Goal: Obtain resource: Download file/media

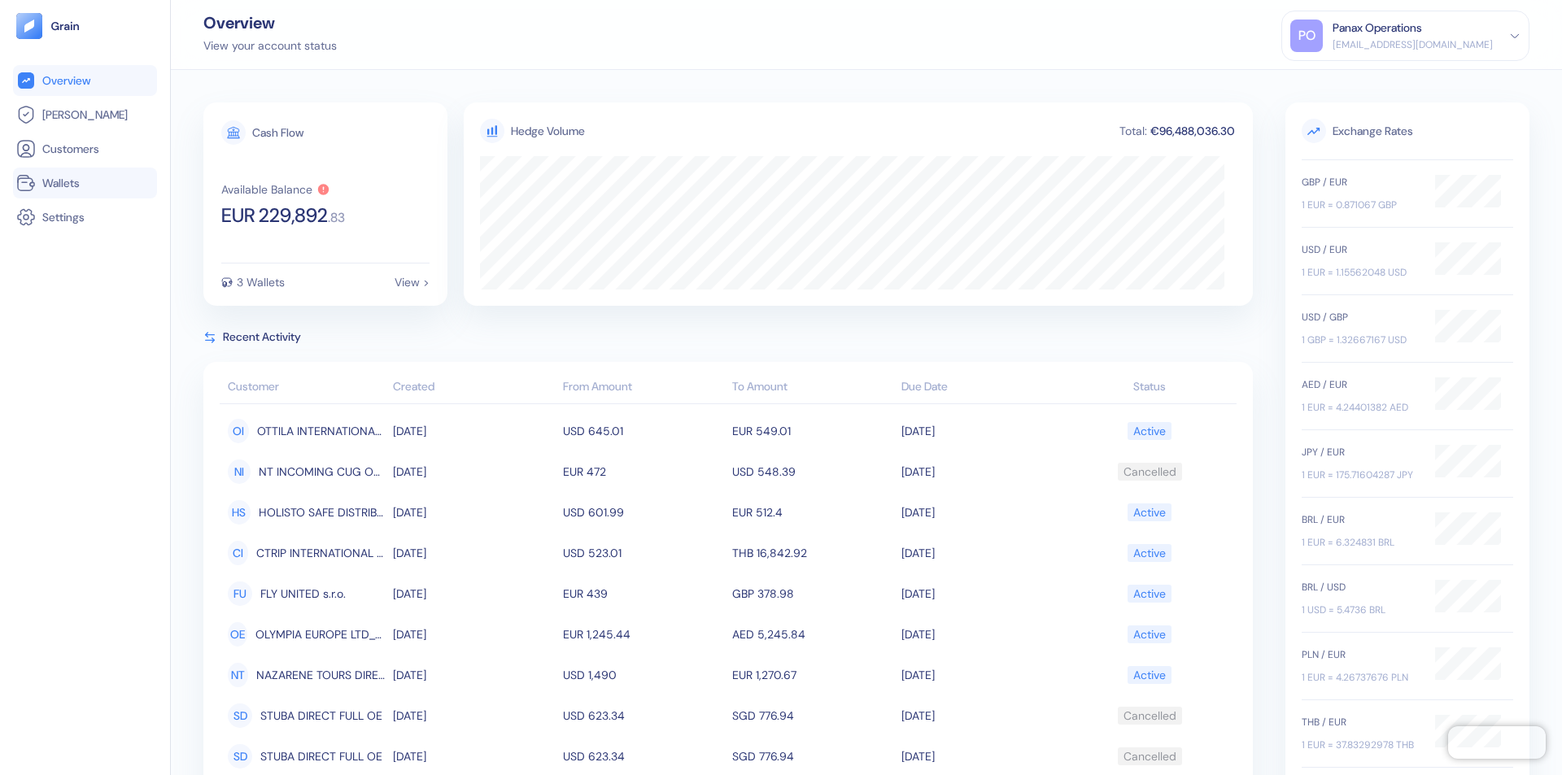
click at [85, 183] on link "Wallets" at bounding box center [84, 183] width 137 height 20
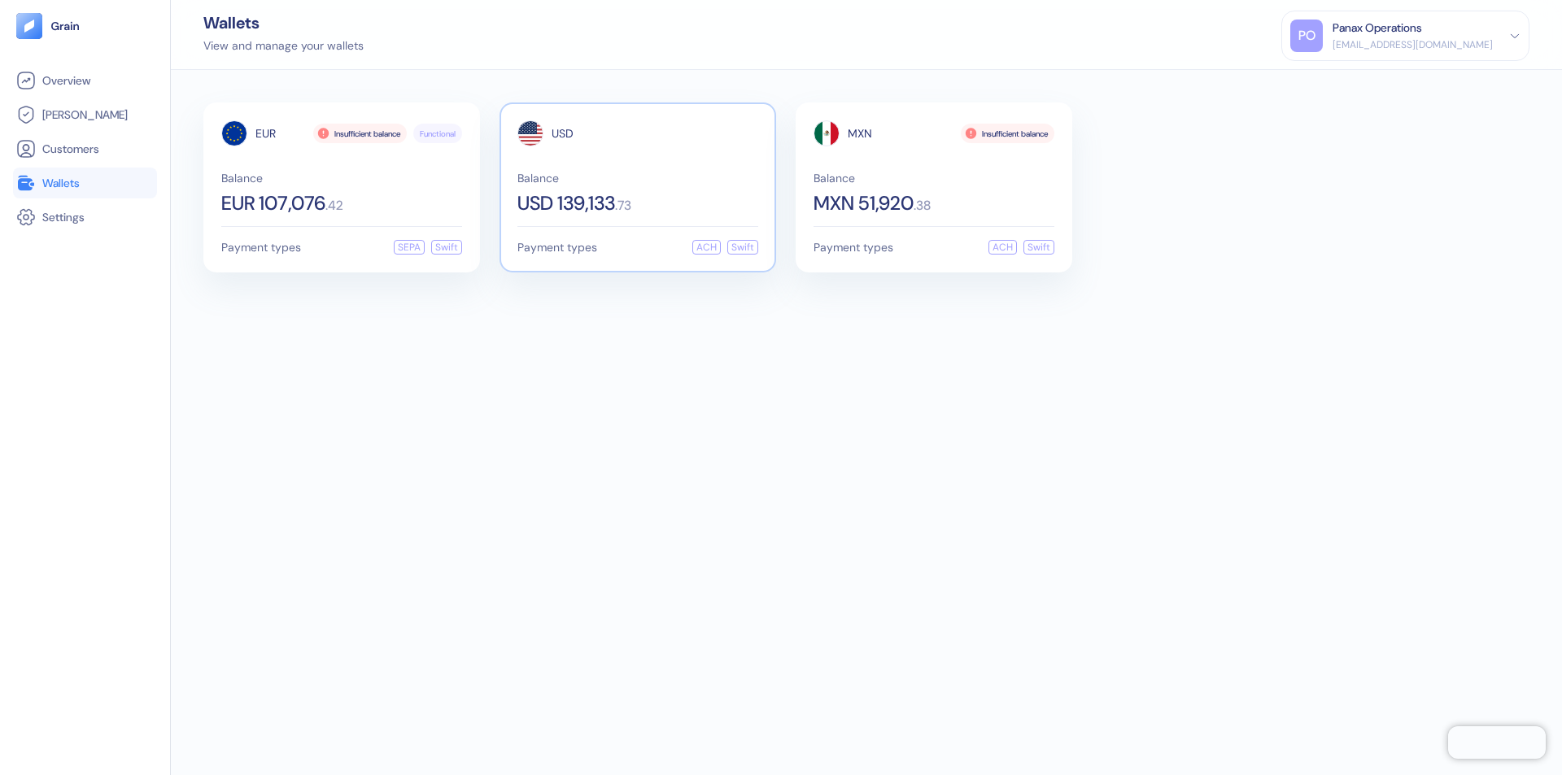
click at [562, 133] on span "USD" at bounding box center [562, 133] width 22 height 11
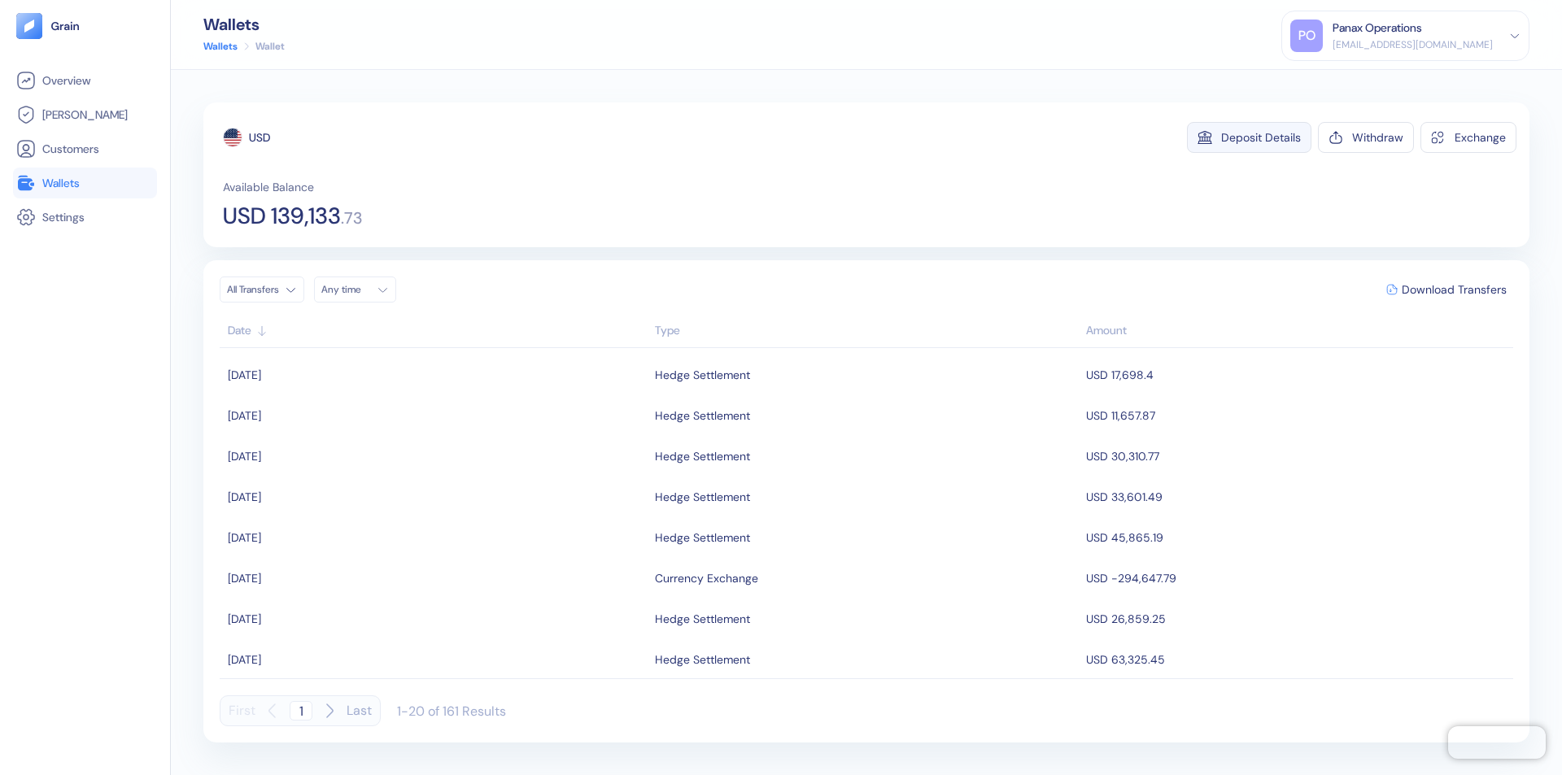
click at [1261, 137] on div "Deposit Details" at bounding box center [1261, 137] width 80 height 11
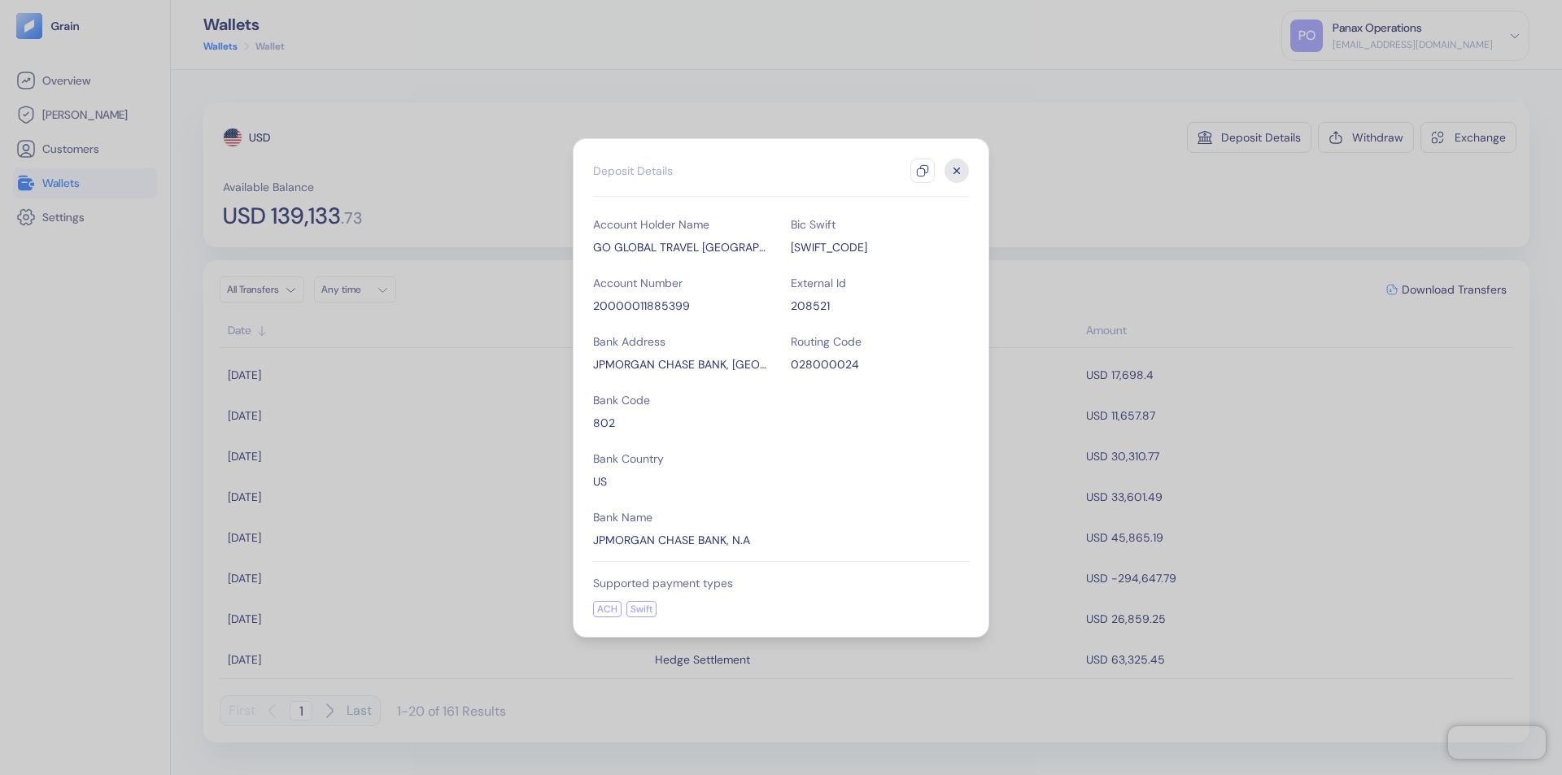
click at [922, 171] on icon "button" at bounding box center [922, 170] width 13 height 13
click at [957, 171] on icon "button" at bounding box center [957, 171] width 6 height 6
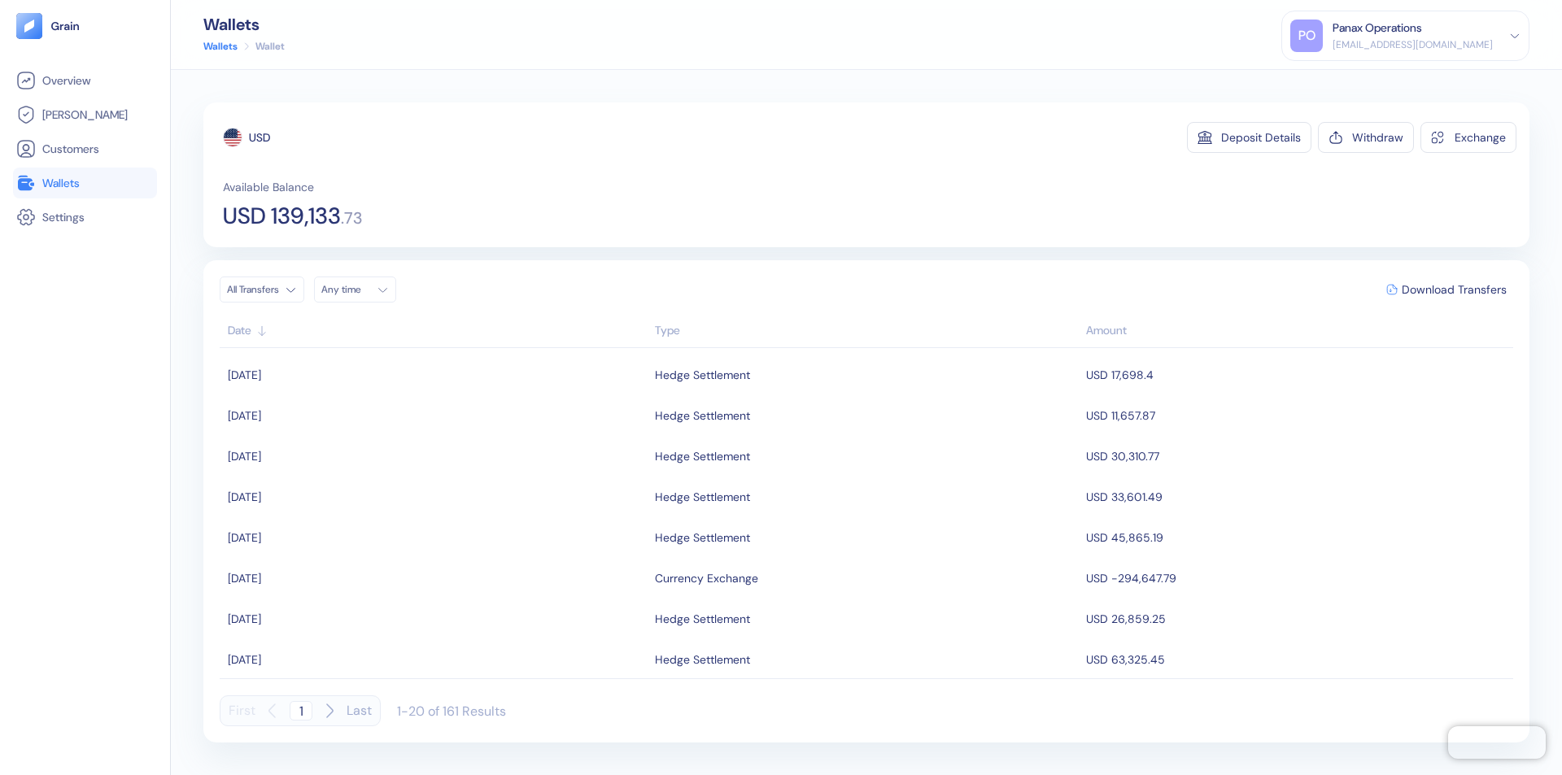
click at [360, 290] on div "Any time" at bounding box center [345, 289] width 49 height 13
click at [358, 419] on button "14" at bounding box center [358, 419] width 20 height 20
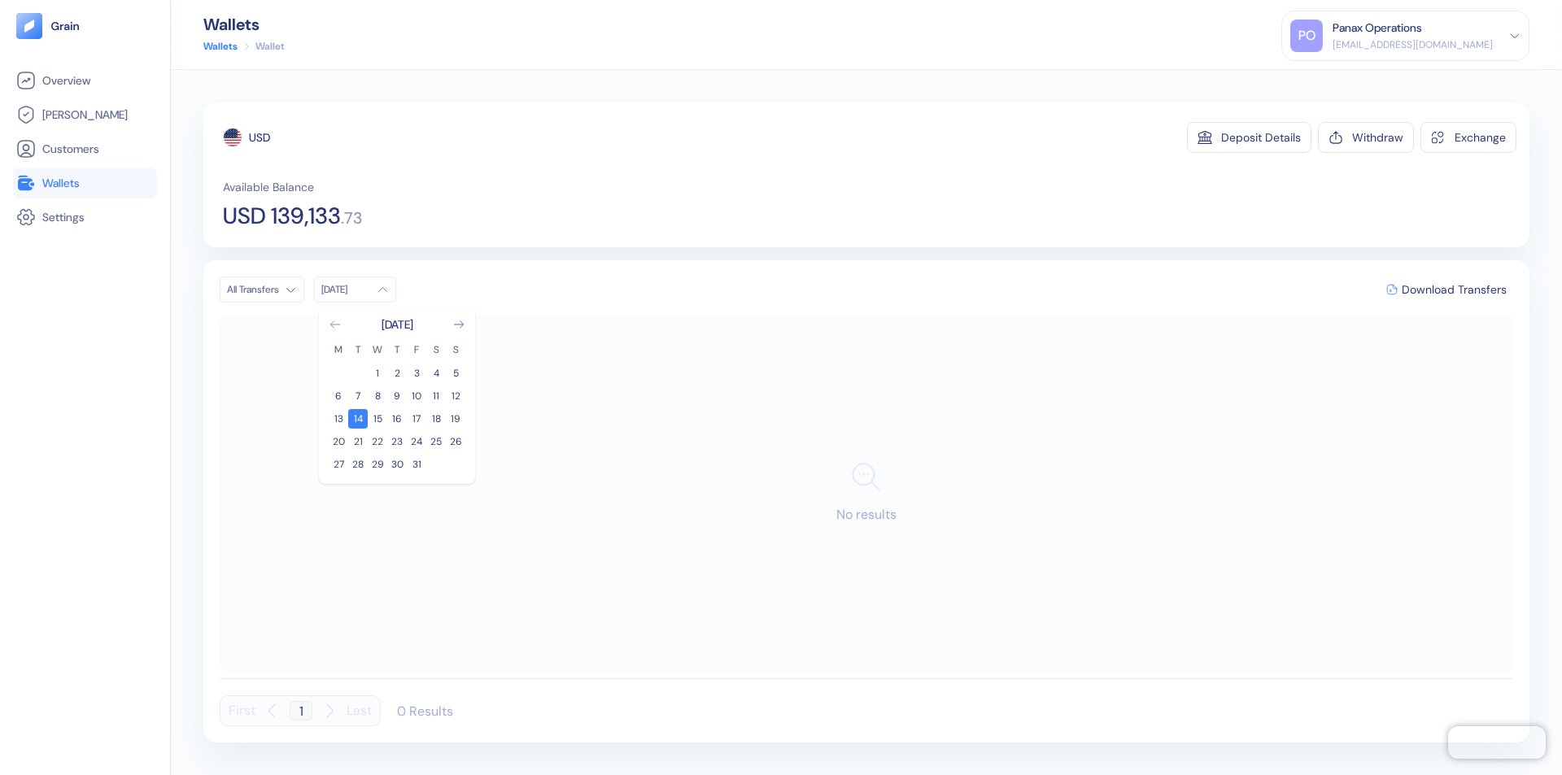
click at [335, 325] on icon "Go to previous month" at bounding box center [334, 324] width 9 height 7
click at [455, 396] on button "14" at bounding box center [456, 396] width 20 height 20
click at [259, 137] on div "USD" at bounding box center [259, 137] width 21 height 16
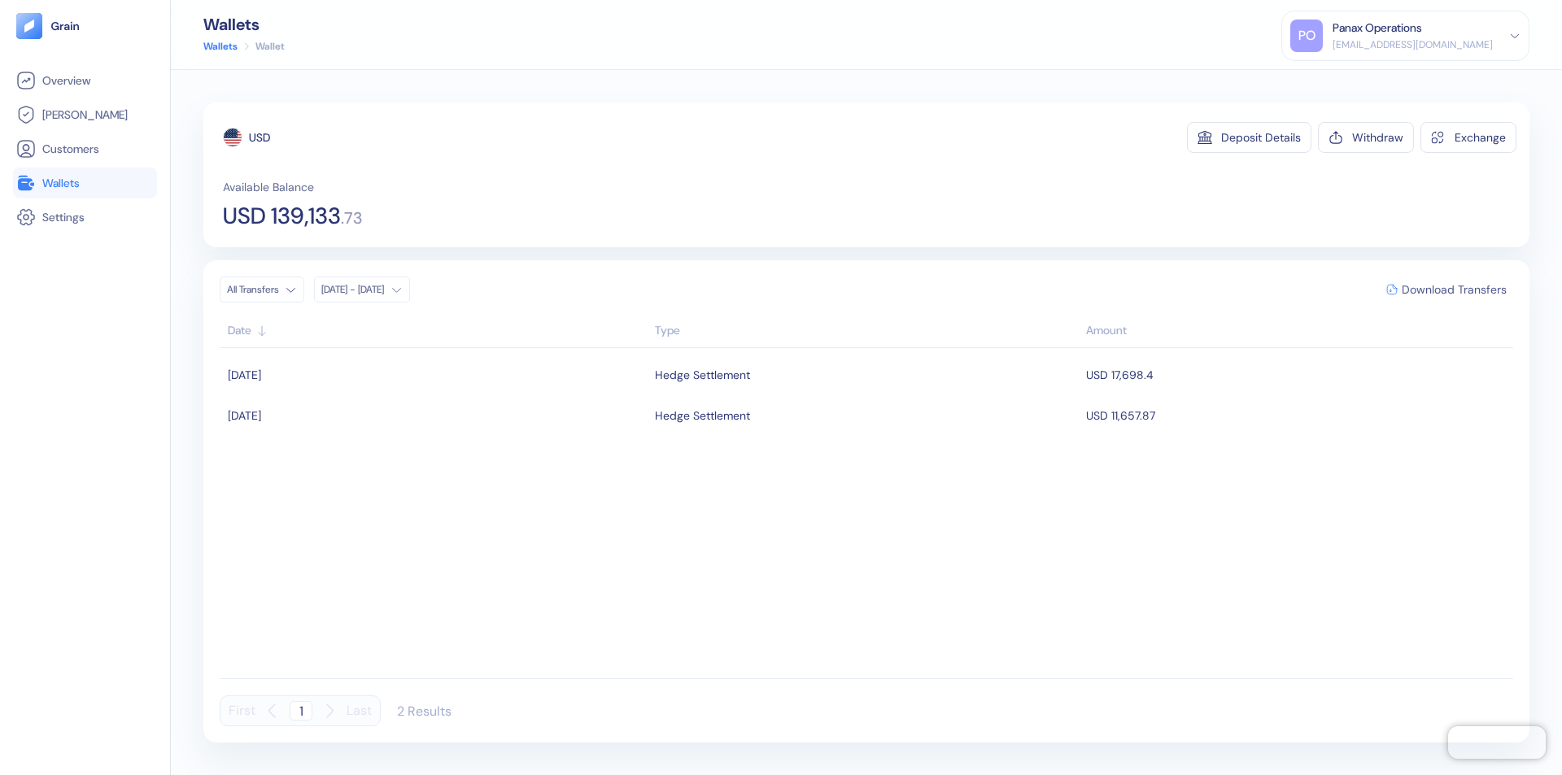
click at [1453, 290] on span "Download Transfers" at bounding box center [1453, 289] width 105 height 11
click at [85, 183] on link "Wallets" at bounding box center [84, 183] width 137 height 20
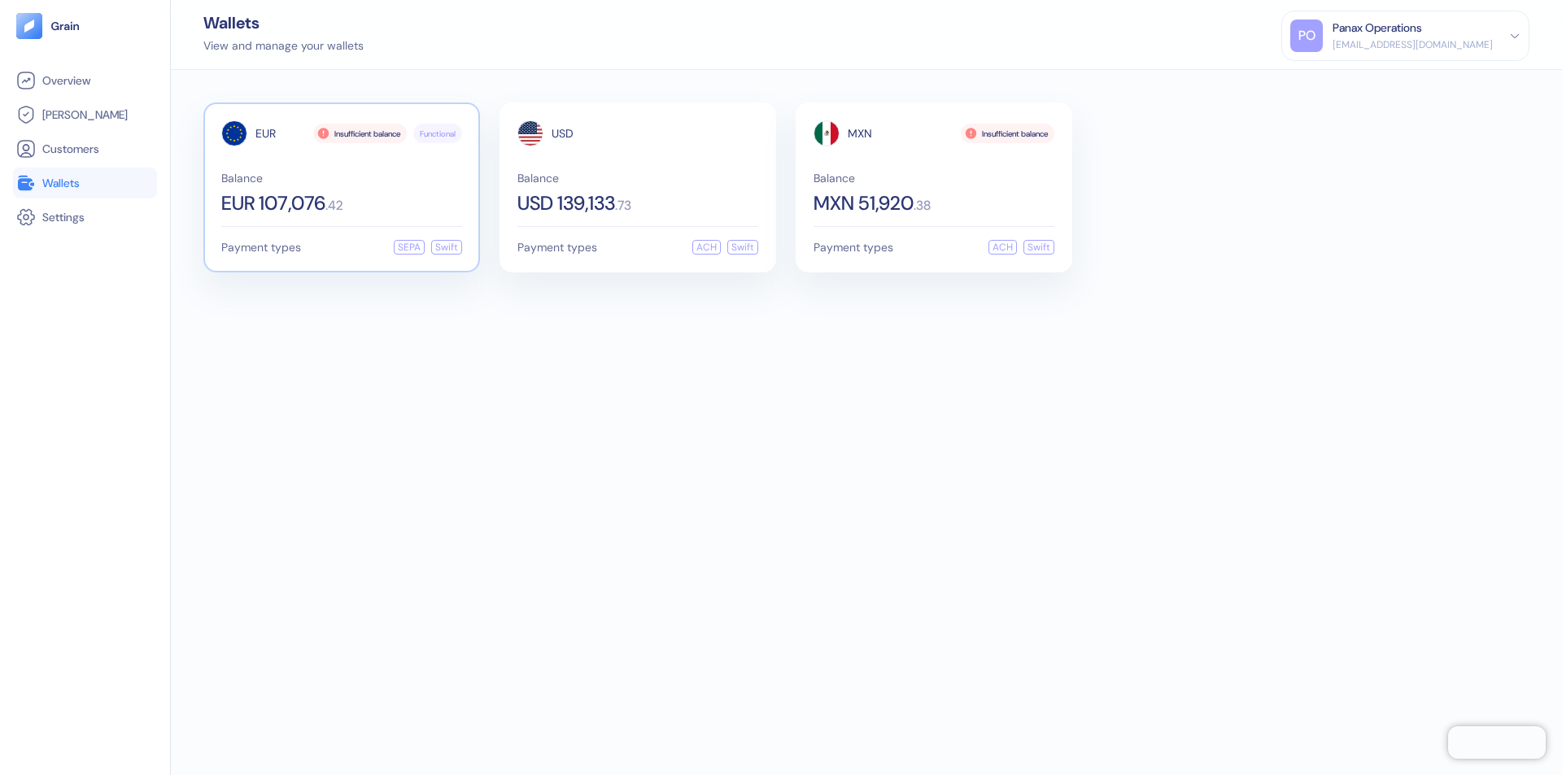
click at [265, 133] on span "EUR" at bounding box center [265, 133] width 20 height 11
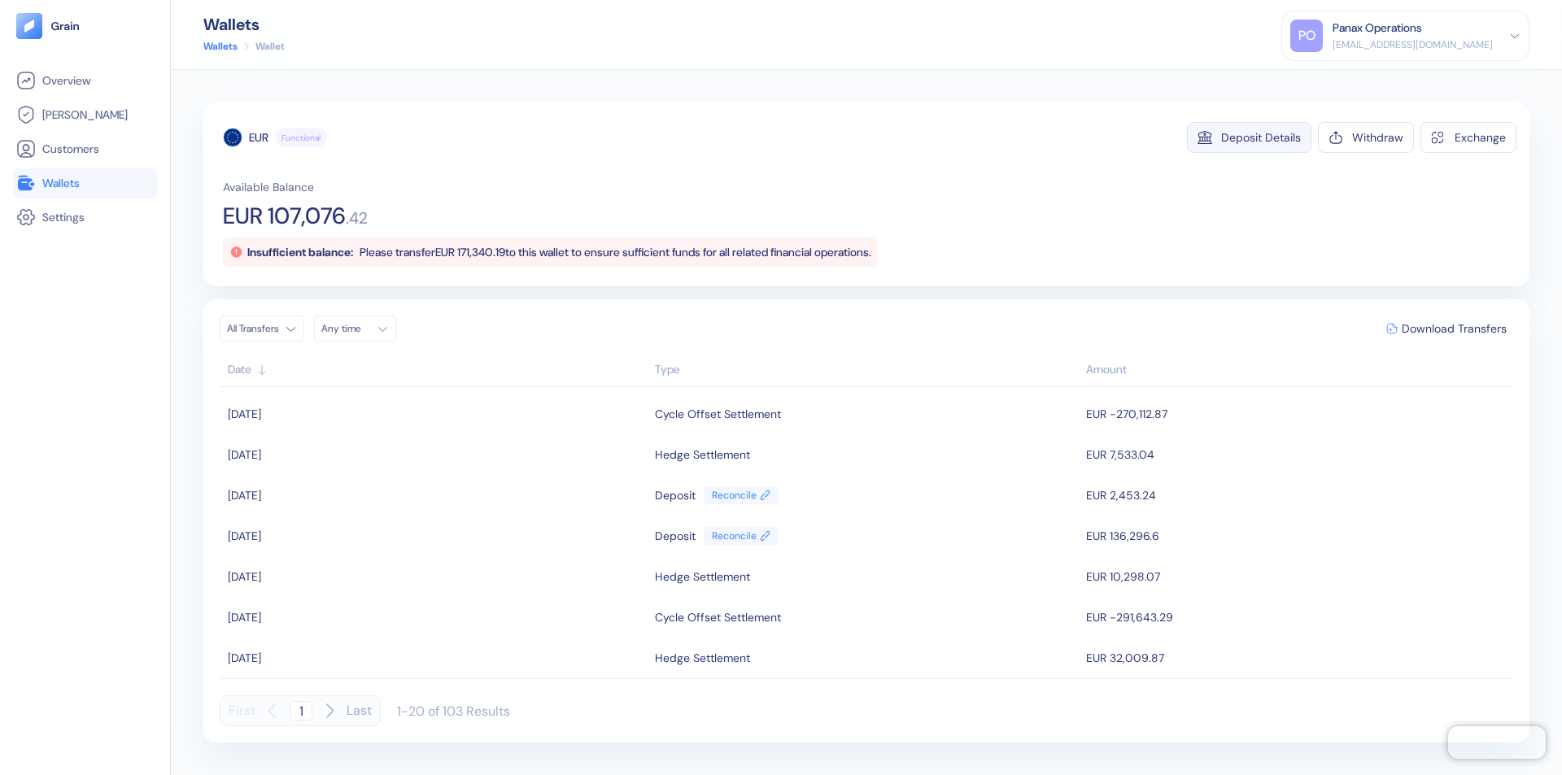
click at [1261, 137] on div "Deposit Details" at bounding box center [1261, 137] width 80 height 11
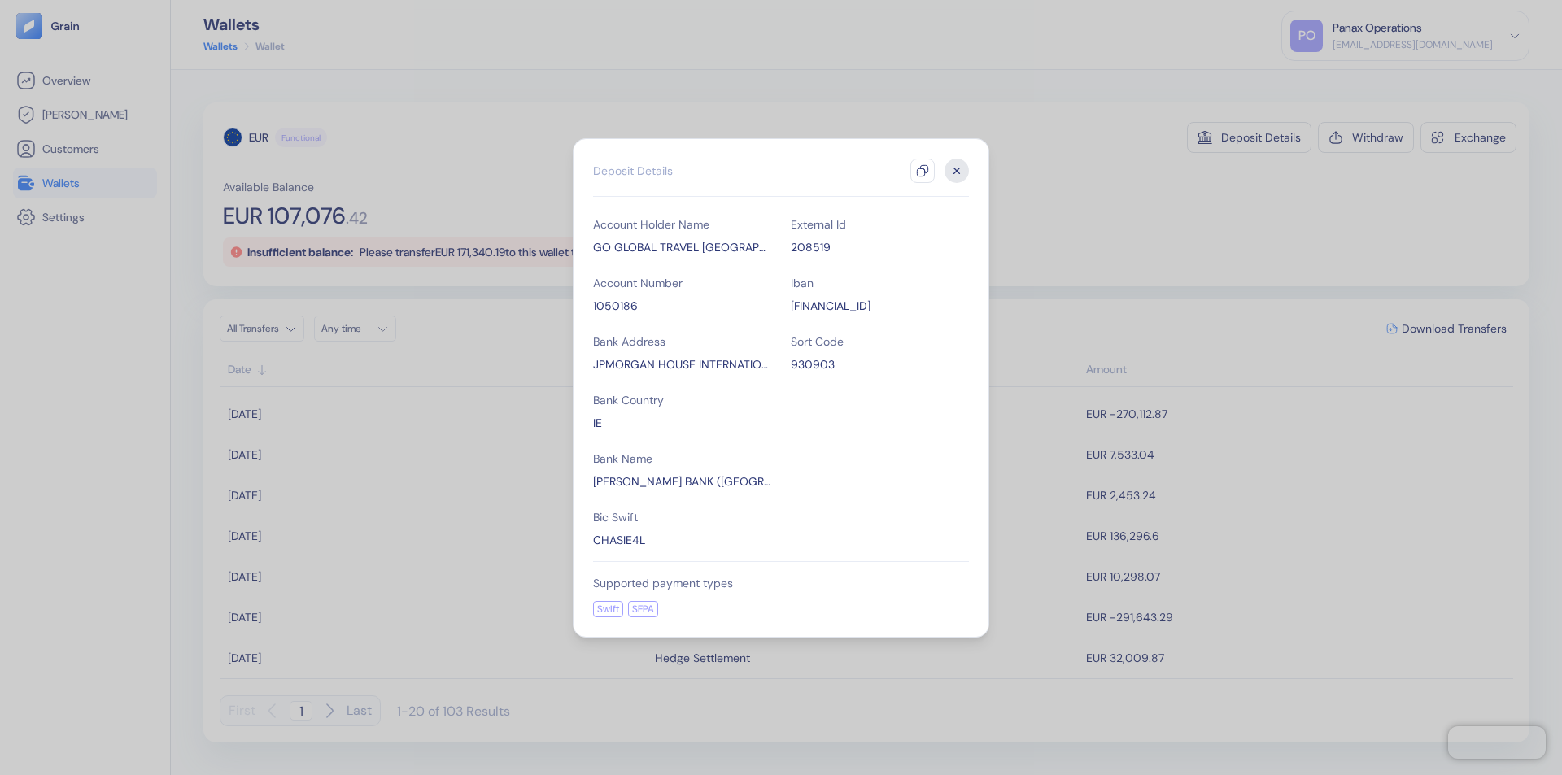
click at [922, 171] on icon "button" at bounding box center [922, 170] width 13 height 13
click at [957, 171] on icon "button" at bounding box center [957, 171] width 6 height 6
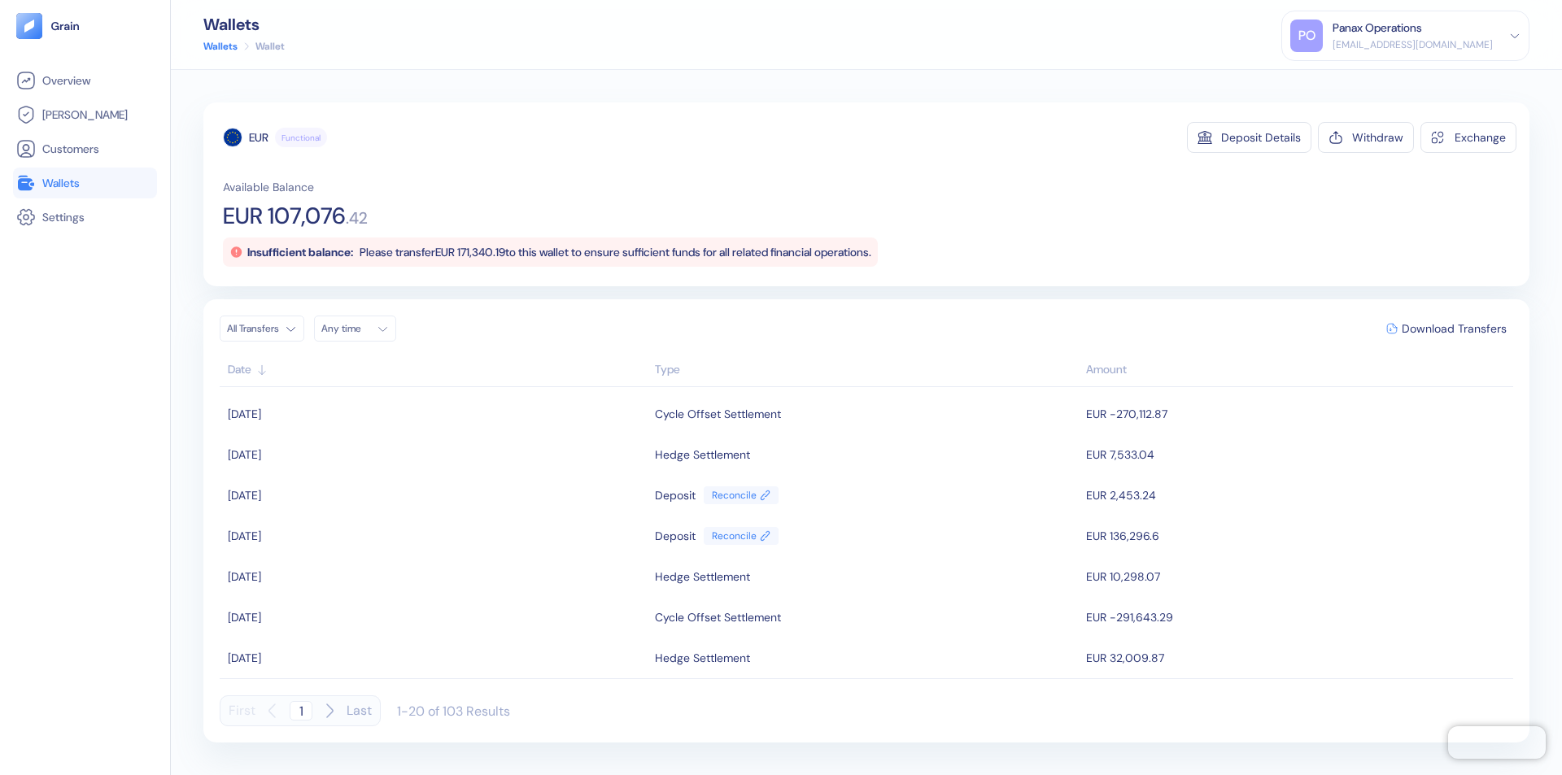
click at [360, 329] on div "Any time" at bounding box center [345, 328] width 49 height 13
click at [358, 458] on button "14" at bounding box center [358, 458] width 20 height 20
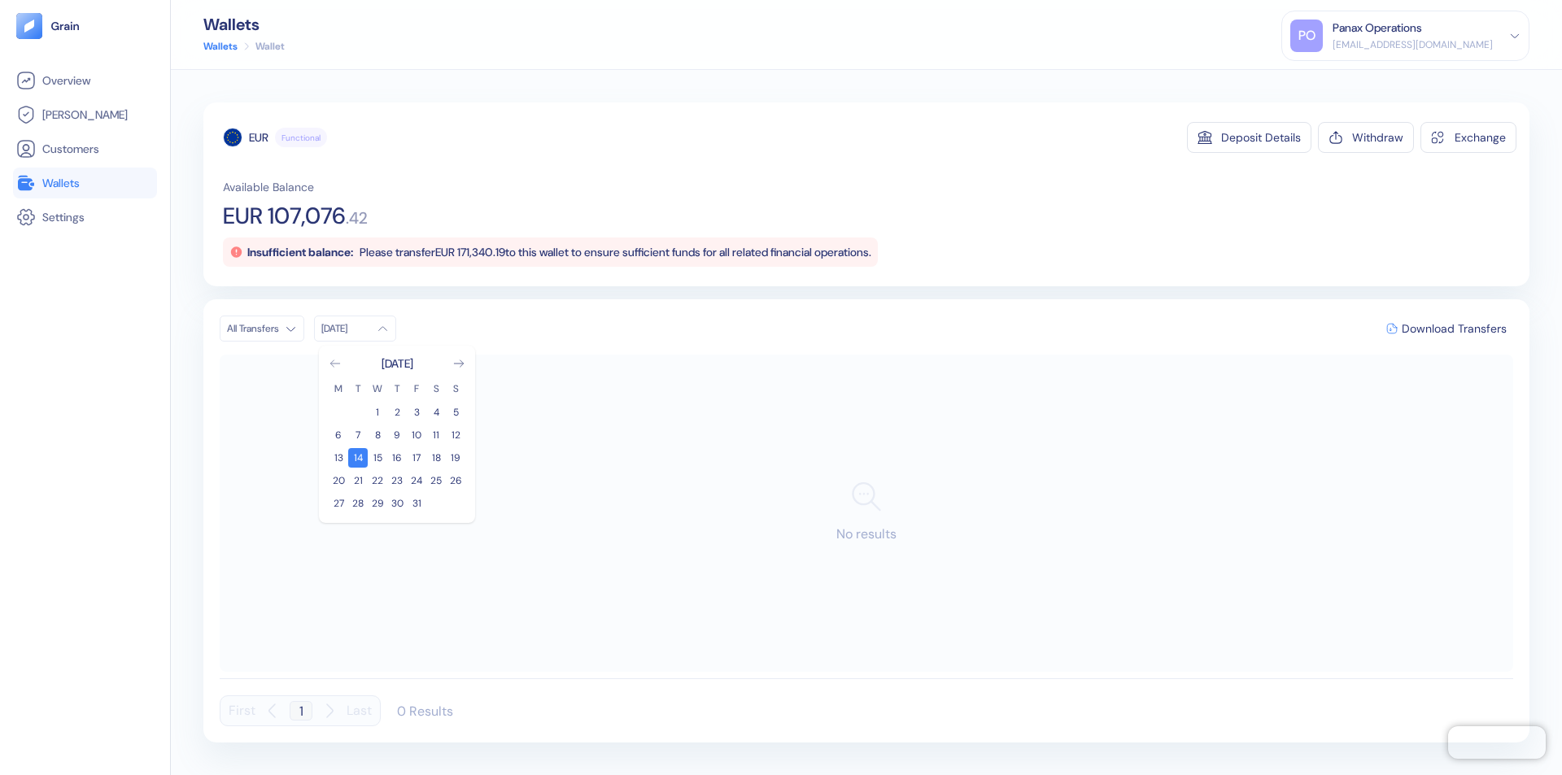
click at [335, 364] on icon "Go to previous month" at bounding box center [334, 363] width 9 height 7
click at [455, 435] on button "14" at bounding box center [456, 435] width 20 height 20
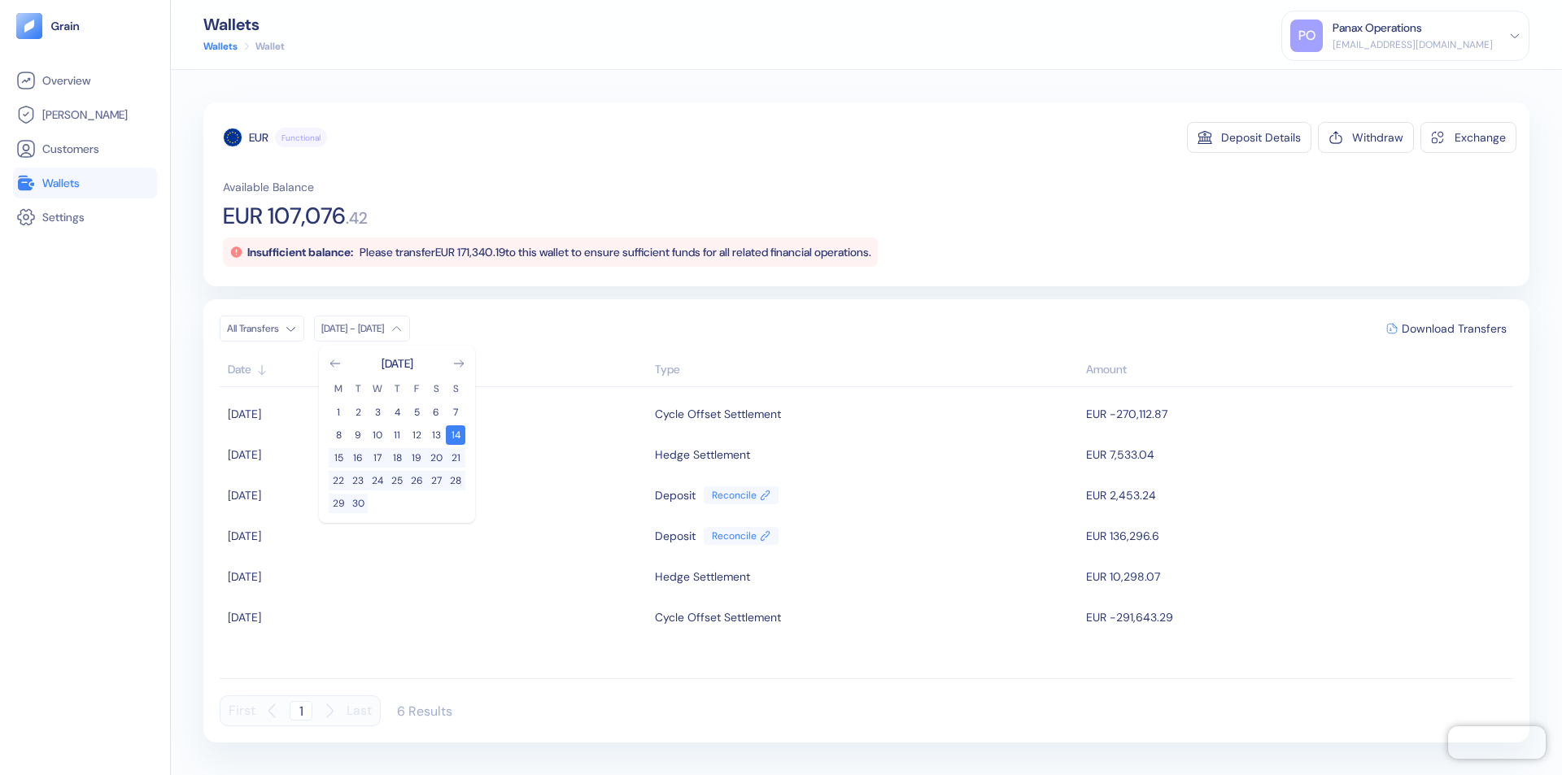
click at [259, 137] on div "EUR" at bounding box center [259, 137] width 20 height 16
click at [1453, 329] on span "Download Transfers" at bounding box center [1453, 328] width 105 height 11
click at [85, 183] on link "Wallets" at bounding box center [84, 183] width 137 height 20
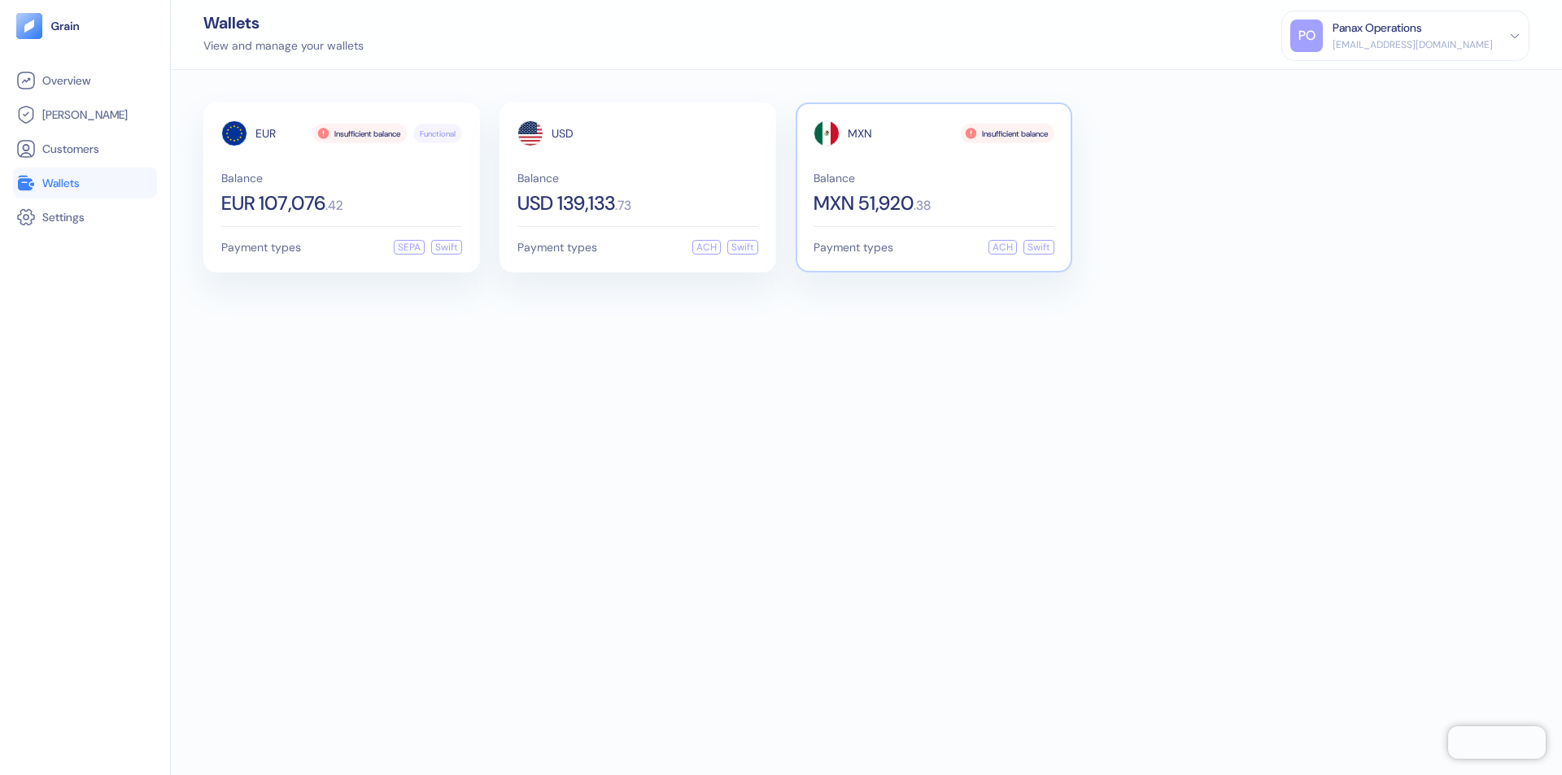
click at [860, 133] on span "MXN" at bounding box center [860, 133] width 24 height 11
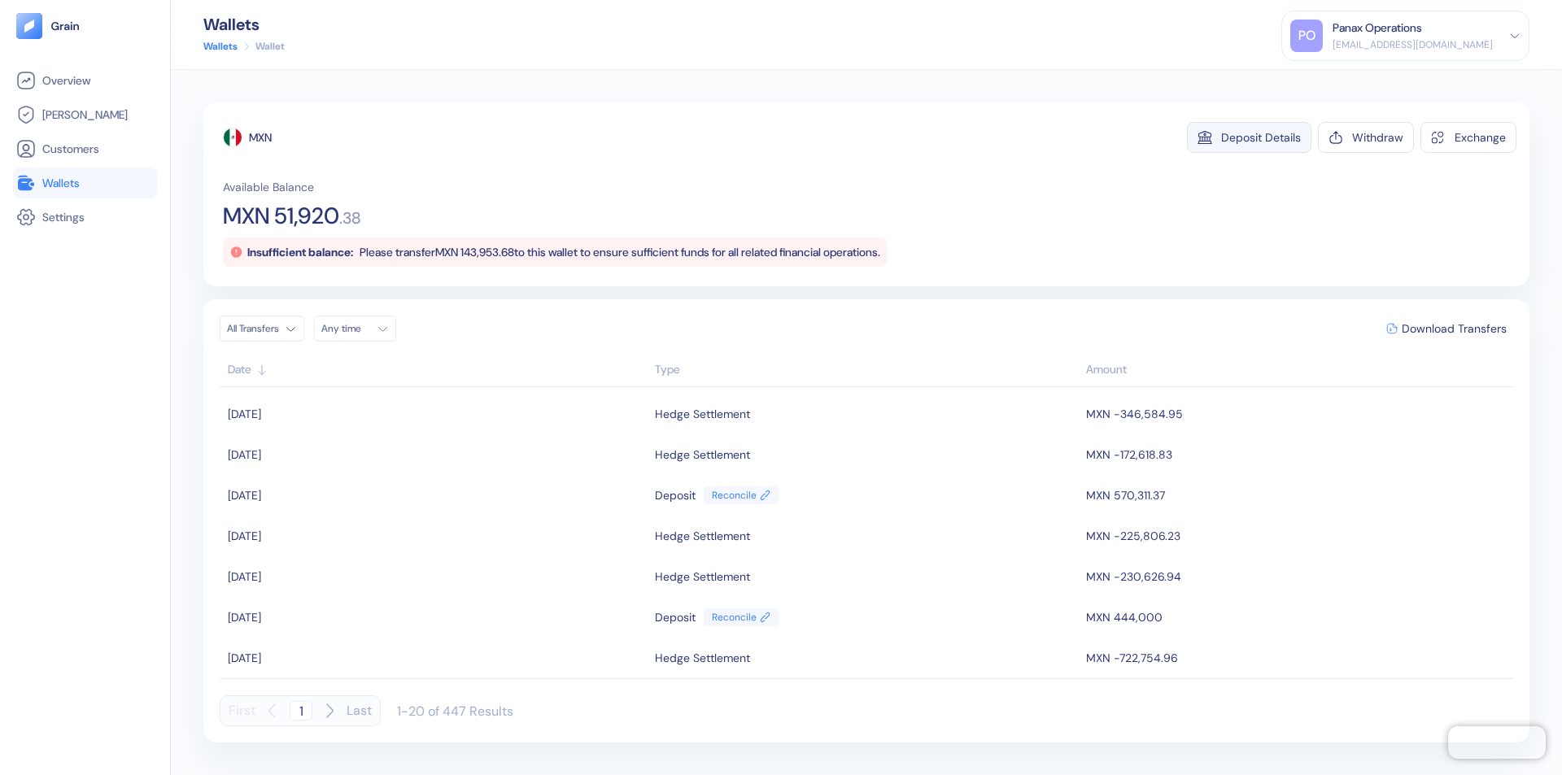
click at [1261, 137] on div "Deposit Details" at bounding box center [1261, 137] width 80 height 11
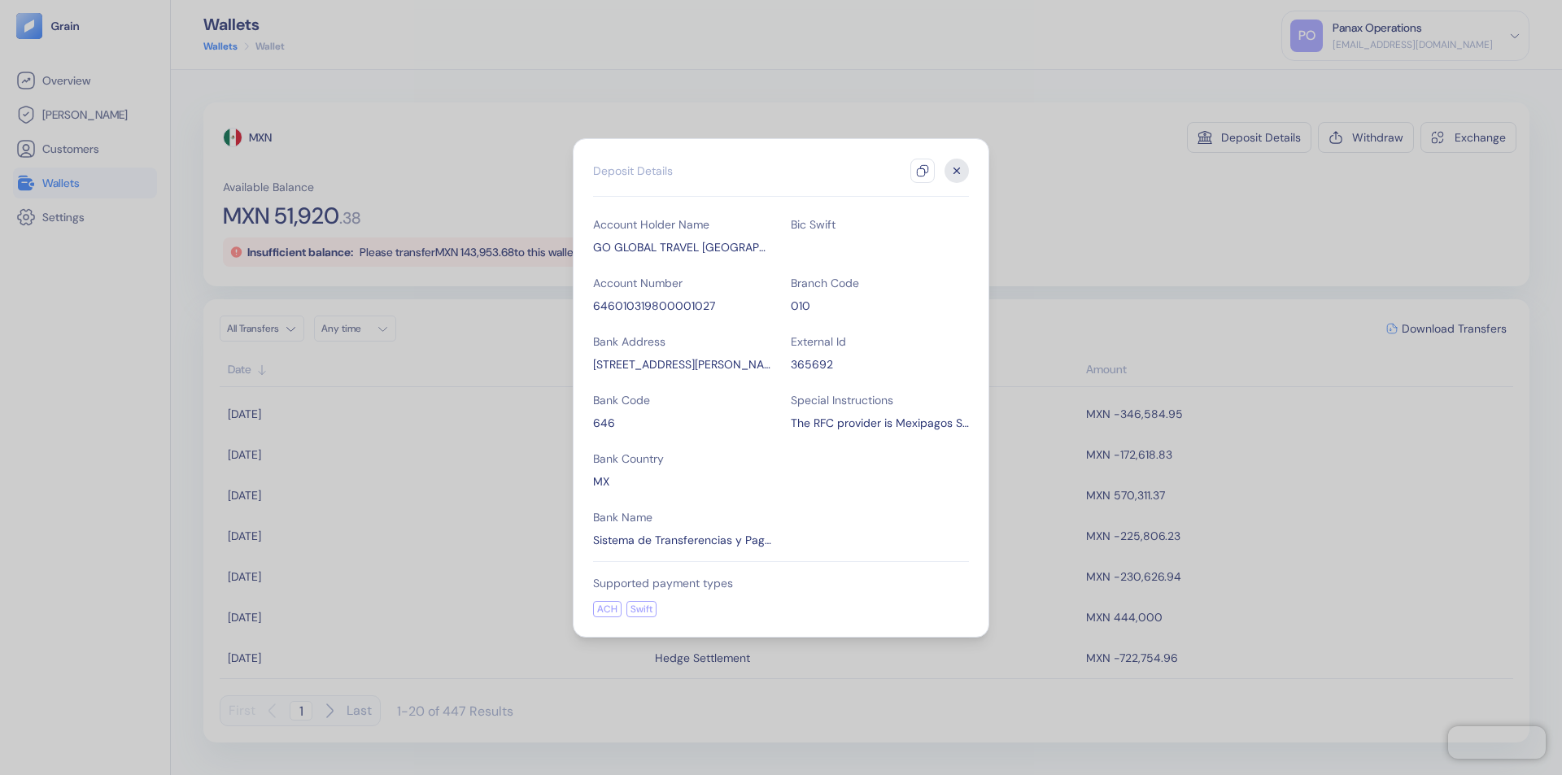
click at [922, 171] on icon "button" at bounding box center [922, 170] width 13 height 13
click at [957, 171] on icon "button" at bounding box center [957, 171] width 6 height 6
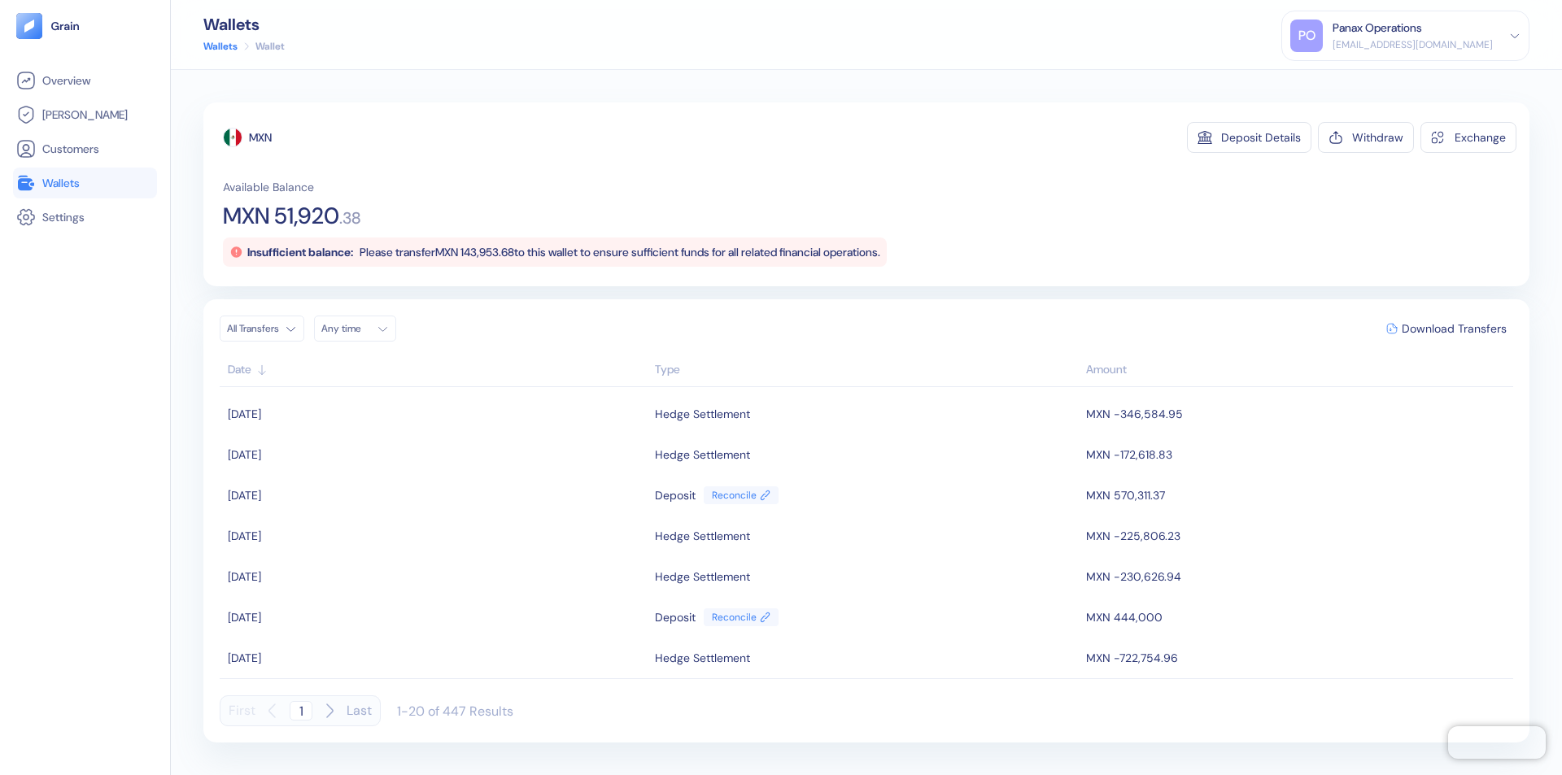
click at [360, 329] on div "Any time" at bounding box center [345, 328] width 49 height 13
click at [358, 458] on button "14" at bounding box center [358, 458] width 20 height 20
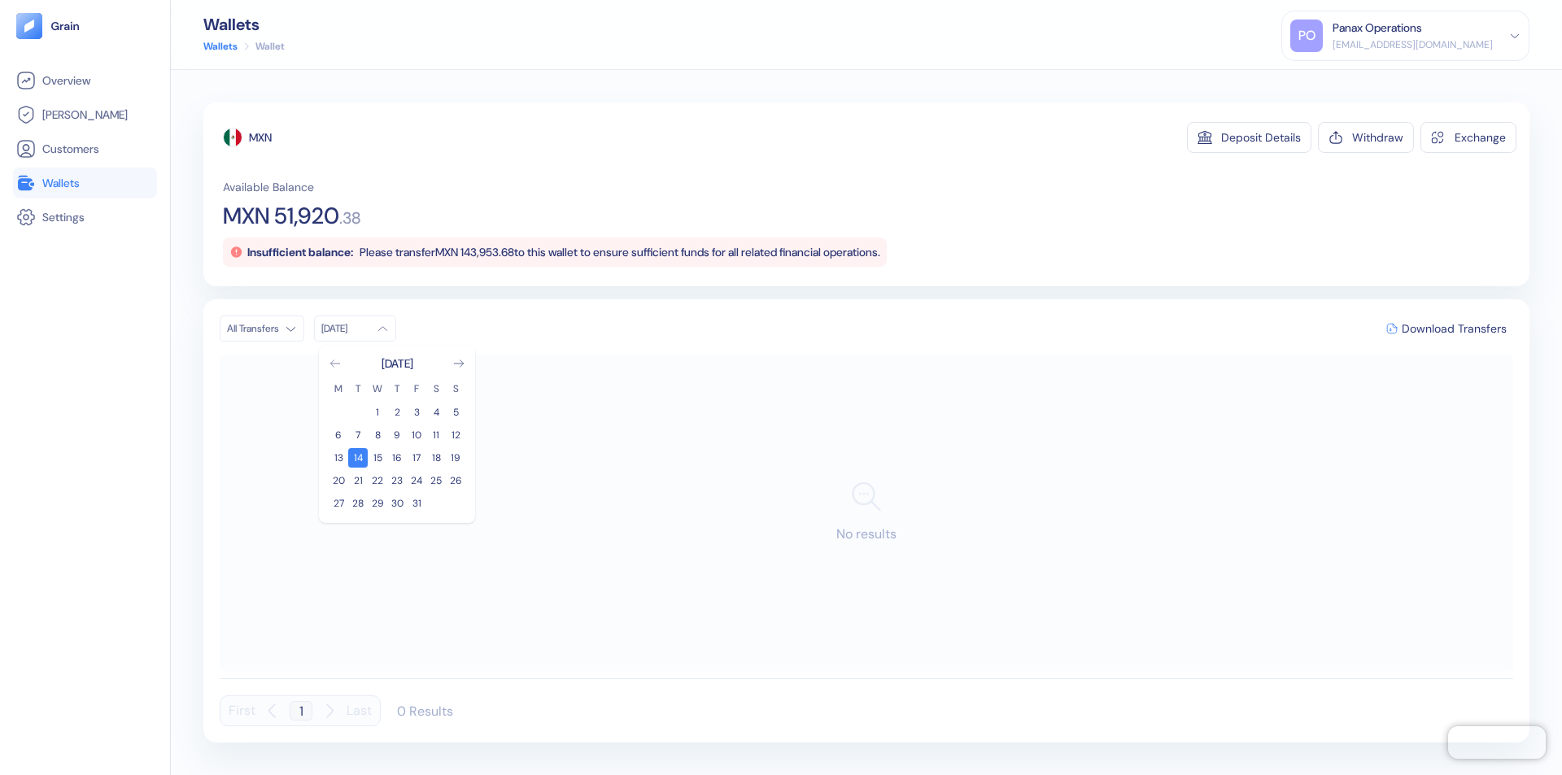
click at [335, 364] on icon "Go to previous month" at bounding box center [334, 363] width 9 height 7
click at [455, 435] on button "14" at bounding box center [456, 435] width 20 height 20
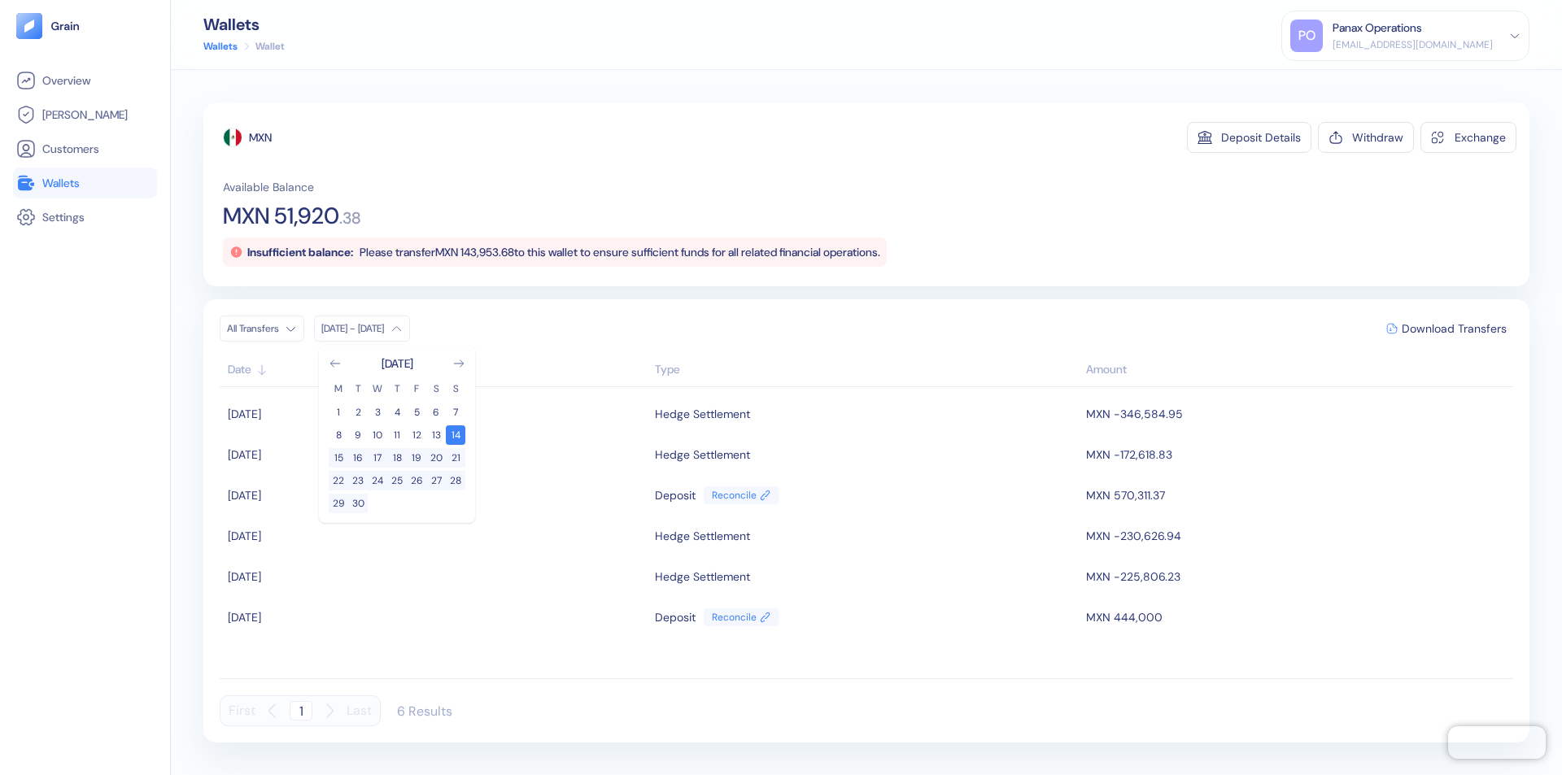
click at [261, 137] on div "MXN" at bounding box center [260, 137] width 23 height 16
click at [1453, 329] on span "Download Transfers" at bounding box center [1453, 328] width 105 height 11
click at [1422, 36] on div "Panax Operations" at bounding box center [1376, 28] width 89 height 17
click at [1356, 81] on div "Sign Out" at bounding box center [1333, 80] width 45 height 17
